Goal: Transaction & Acquisition: Obtain resource

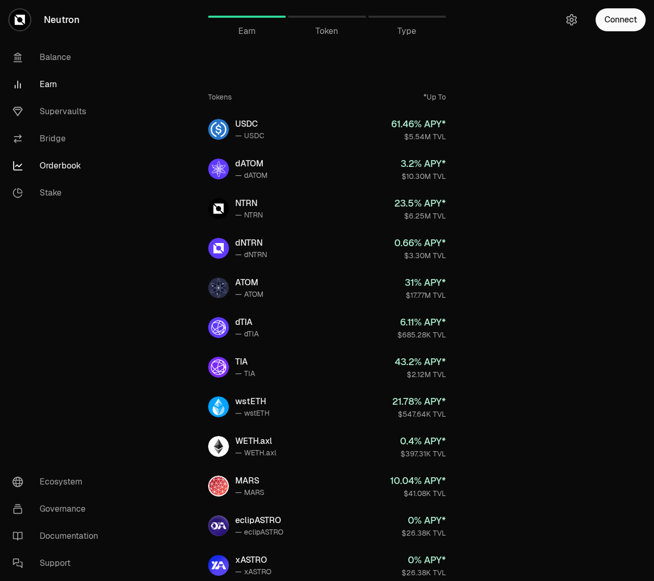
click at [45, 171] on link "Orderbook" at bounding box center [58, 165] width 109 height 27
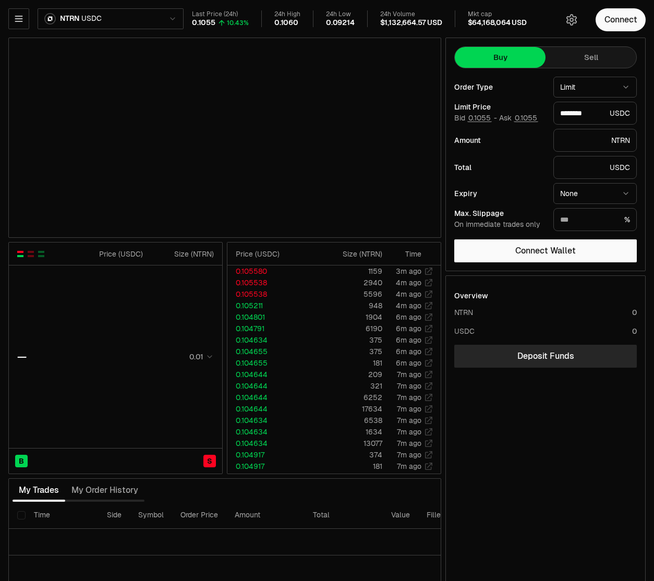
type input "********"
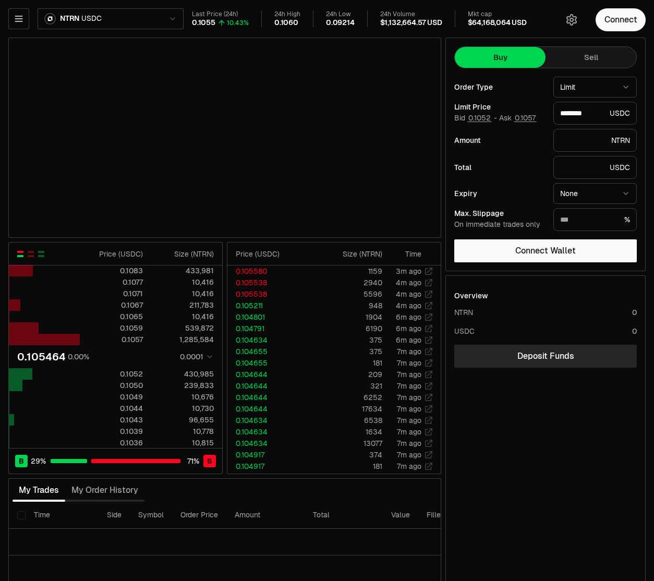
drag, startPoint x: 74, startPoint y: 30, endPoint x: 75, endPoint y: 21, distance: 8.9
click at [75, 21] on div "NTRN USDC Last Price (24h) 0.1055 10.43% 24h High 0.1060 24h Low 0.09214 24h Vo…" at bounding box center [277, 20] width 538 height 25
click at [75, 21] on html "Neutron Balance Earn Supervaults Bridge Orderbook Stake Ecosystem Governance Do…" at bounding box center [327, 327] width 654 height 654
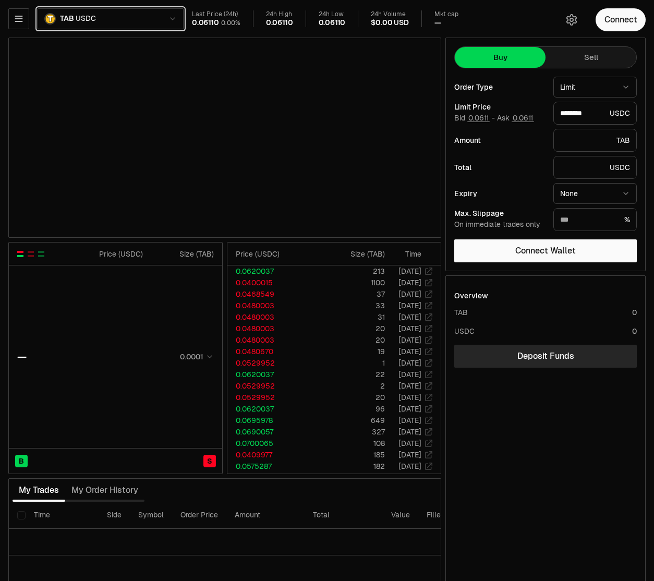
type input "********"
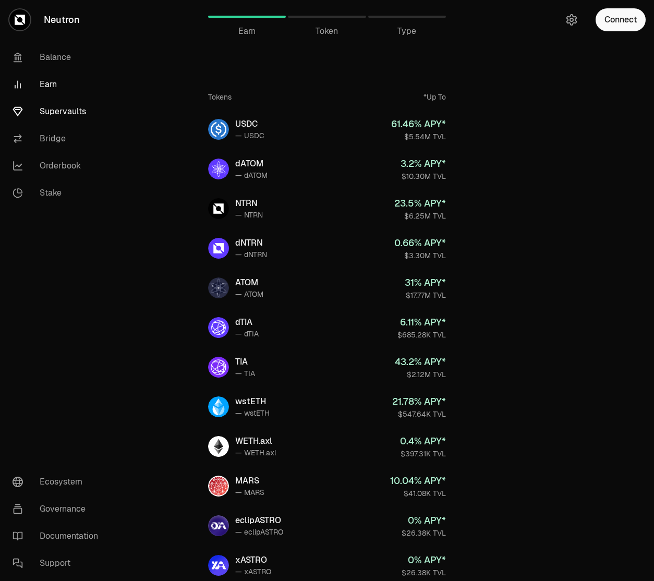
click at [56, 111] on link "Supervaults" at bounding box center [58, 111] width 109 height 27
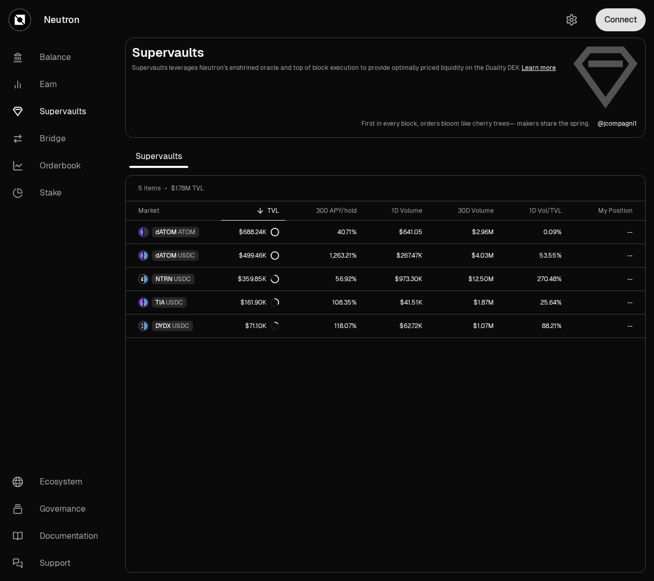
click at [621, 25] on button "Connect" at bounding box center [621, 19] width 50 height 23
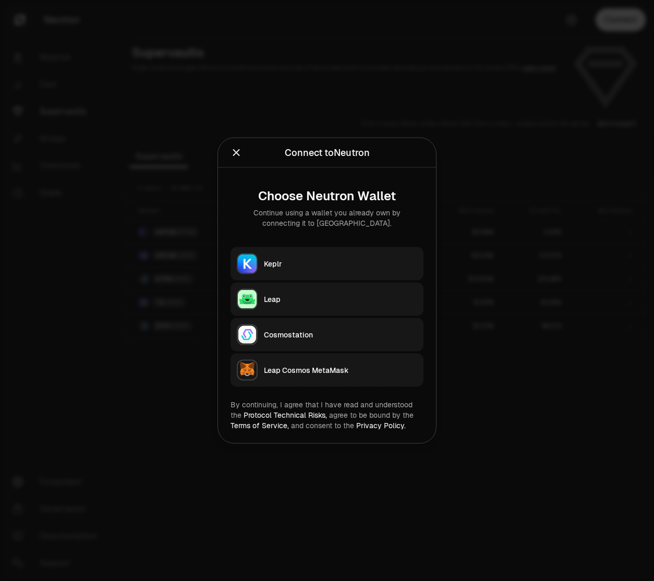
click at [357, 270] on button "Keplr" at bounding box center [327, 263] width 193 height 33
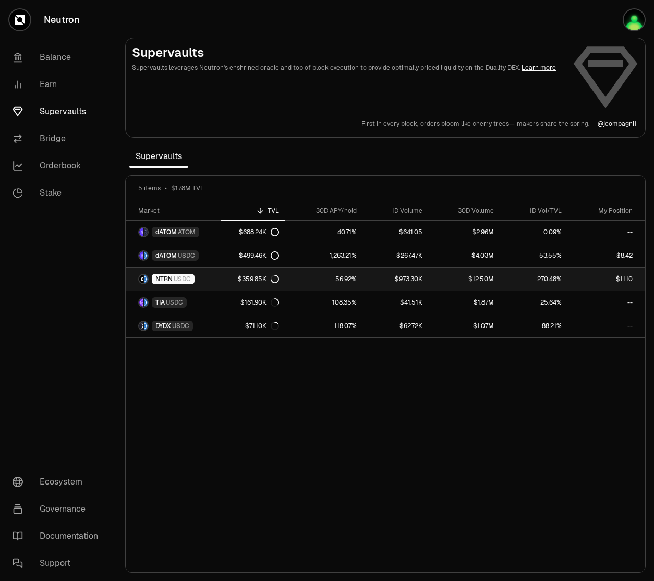
click at [575, 279] on link "$11.10" at bounding box center [606, 279] width 77 height 23
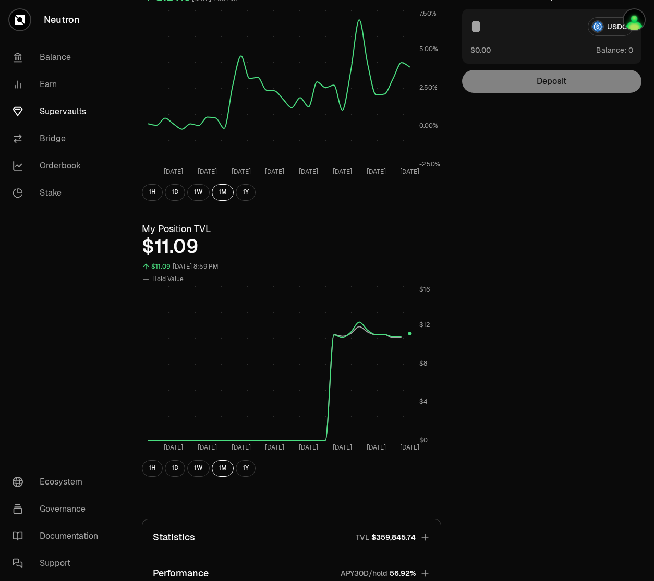
scroll to position [209, 0]
